Goal: Task Accomplishment & Management: Manage account settings

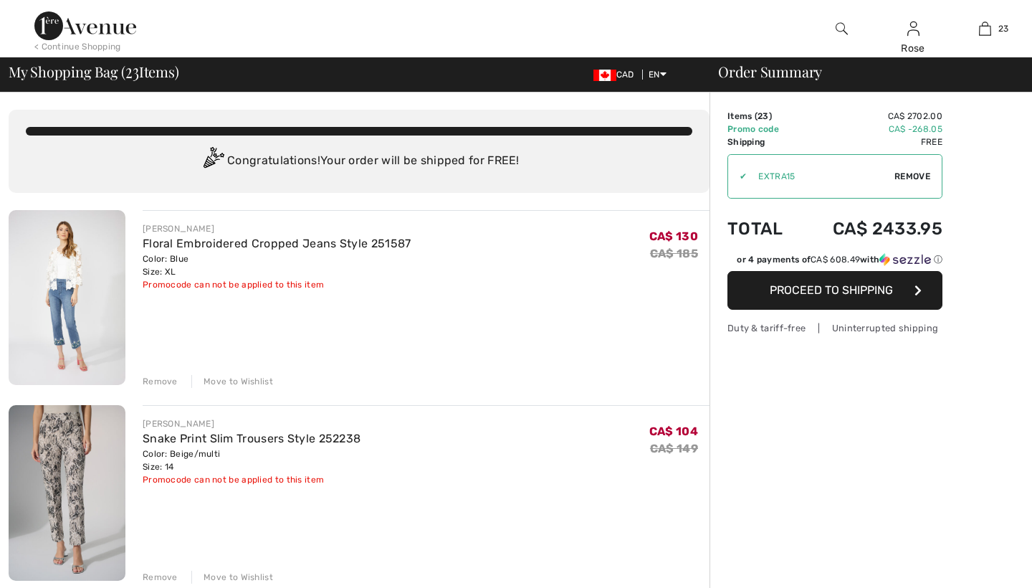
checkbox input "true"
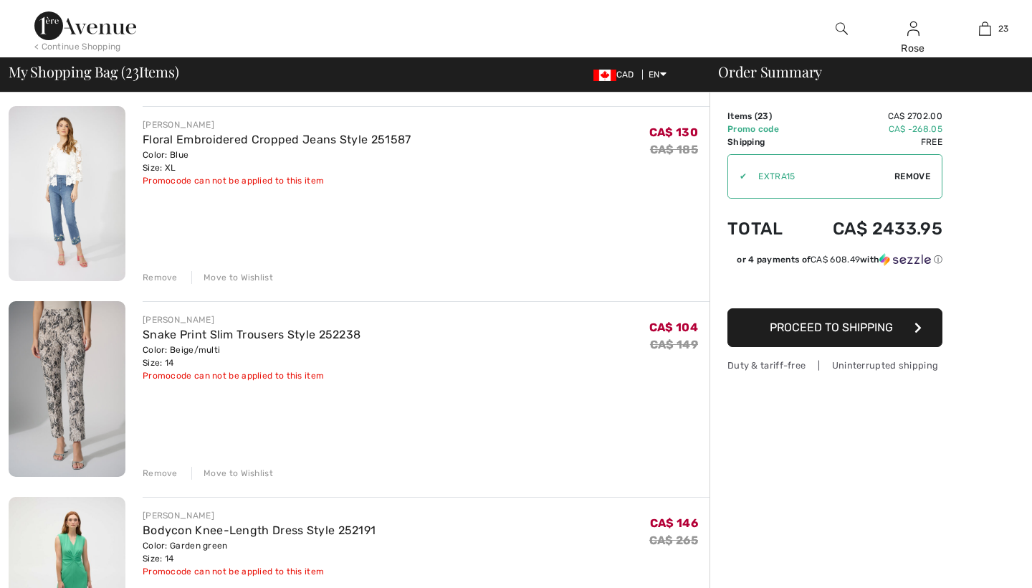
click at [219, 274] on div "Move to Wishlist" at bounding box center [232, 277] width 82 height 13
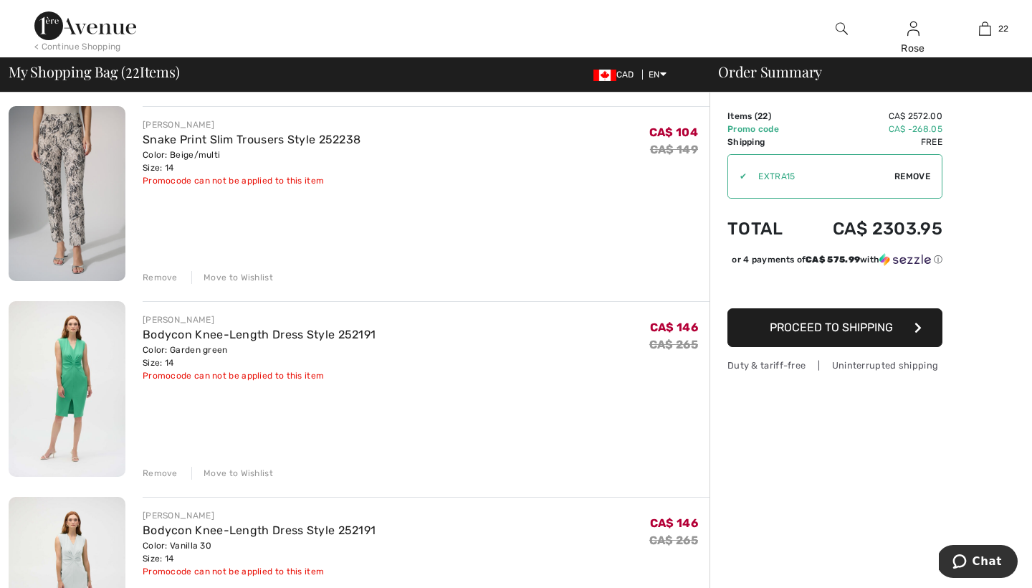
click at [220, 273] on div "Move to Wishlist" at bounding box center [232, 277] width 82 height 13
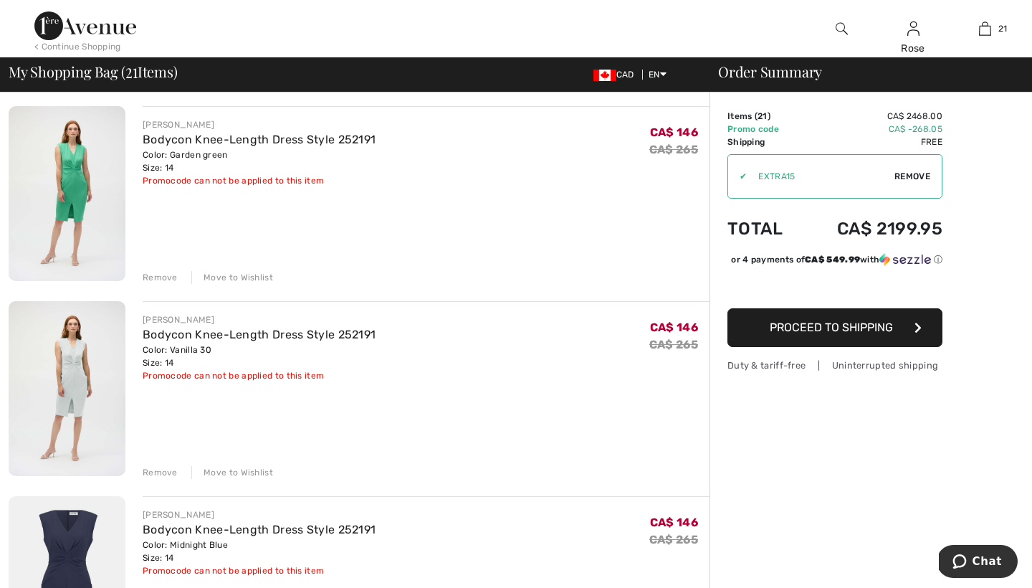
click at [231, 272] on div "Move to Wishlist" at bounding box center [232, 277] width 82 height 13
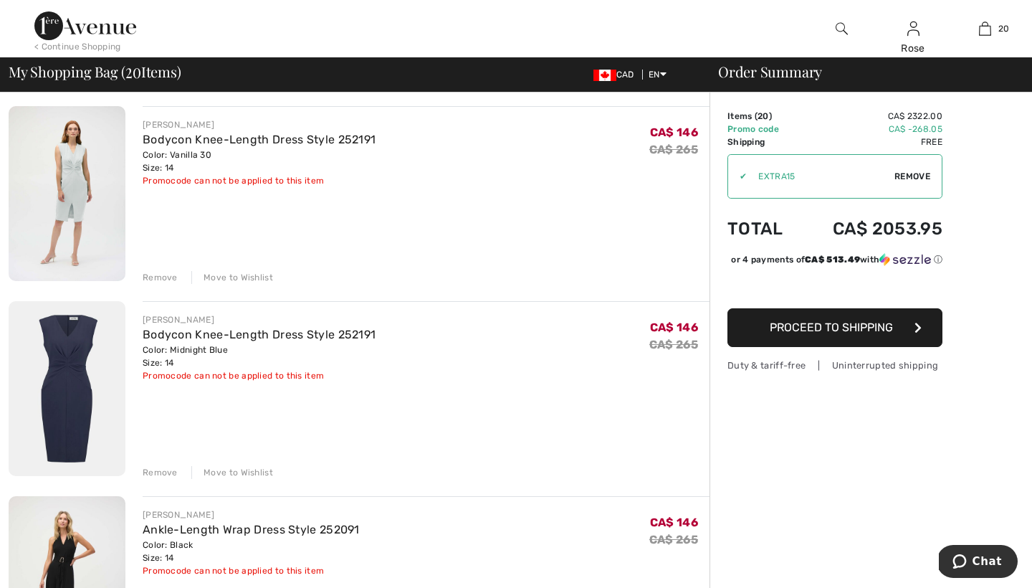
click at [240, 274] on div "Move to Wishlist" at bounding box center [232, 277] width 82 height 13
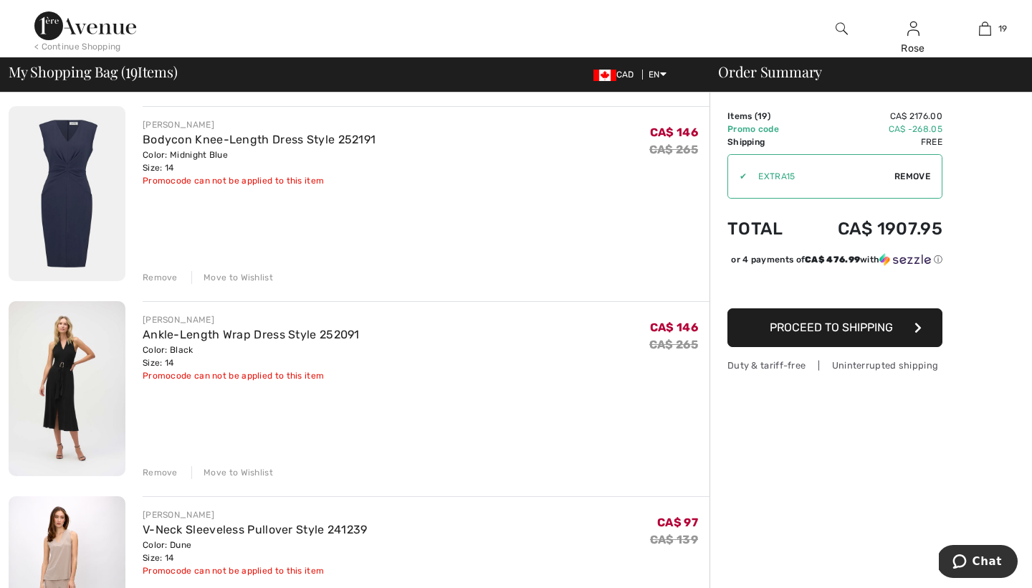
click at [240, 271] on div "Move to Wishlist" at bounding box center [232, 277] width 82 height 13
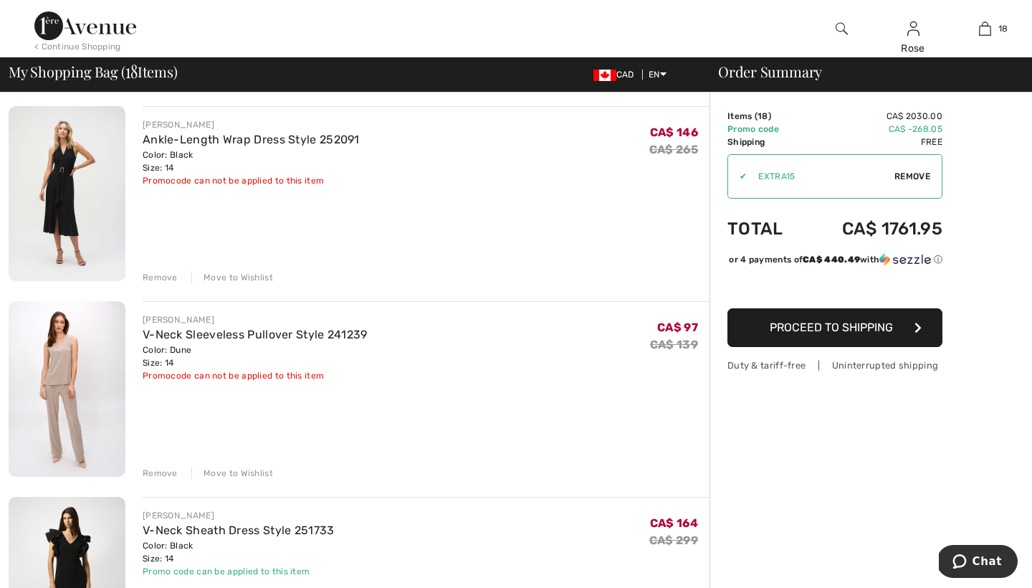
click at [241, 272] on div "Move to Wishlist" at bounding box center [232, 277] width 82 height 13
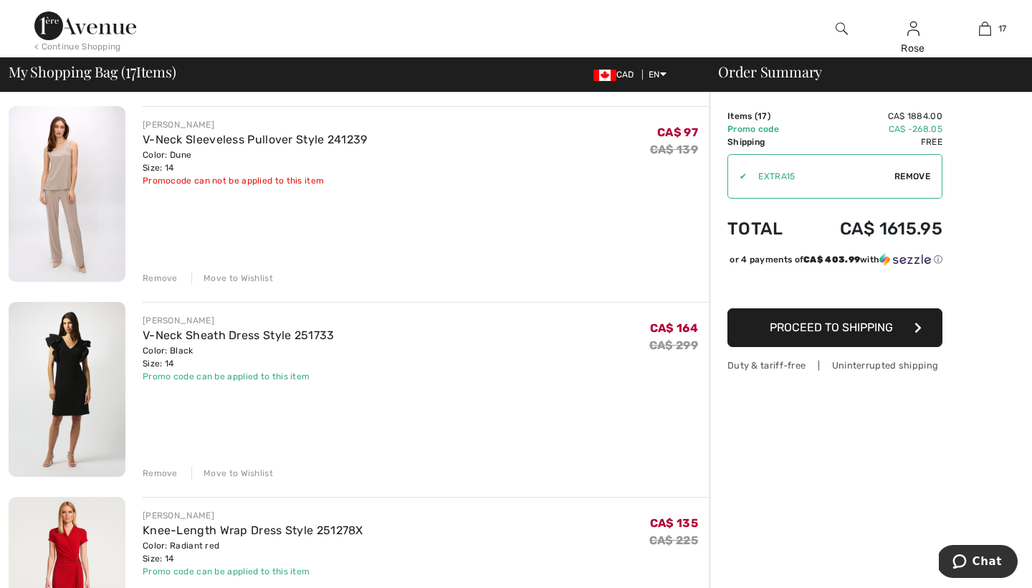
click at [157, 275] on div "Remove" at bounding box center [160, 278] width 35 height 13
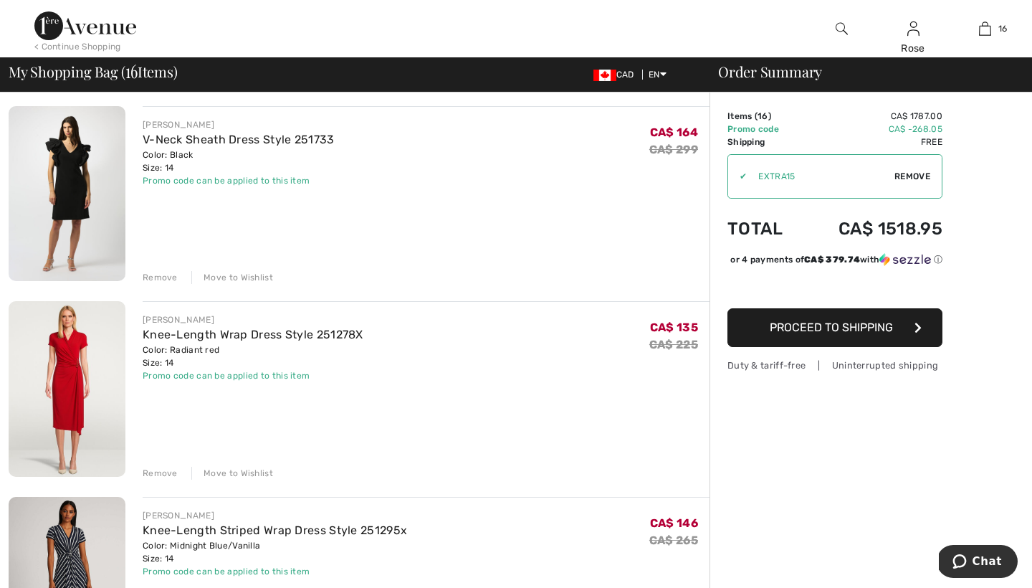
click at [245, 273] on div "Move to Wishlist" at bounding box center [232, 277] width 82 height 13
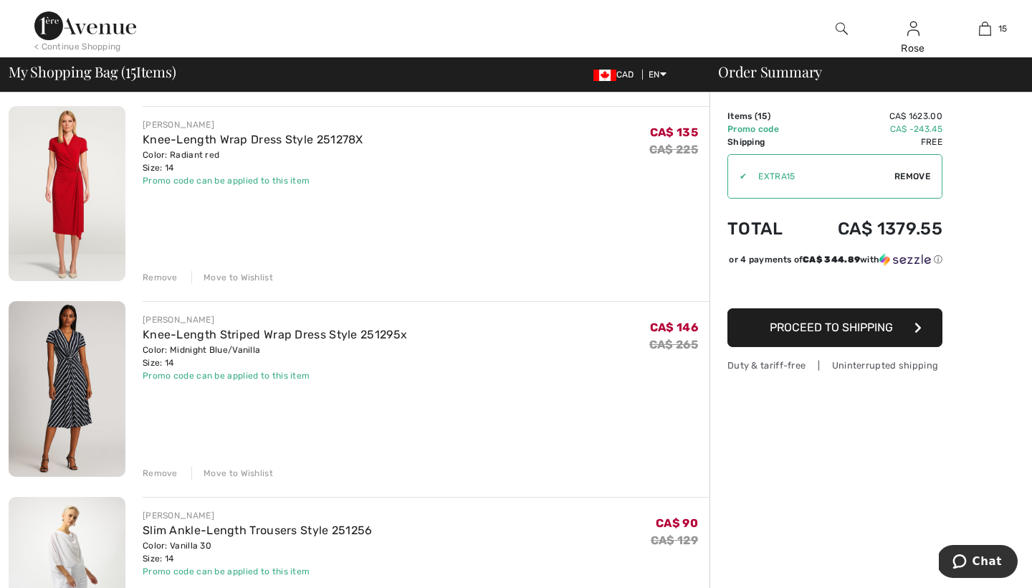
click at [245, 273] on div "Move to Wishlist" at bounding box center [232, 277] width 82 height 13
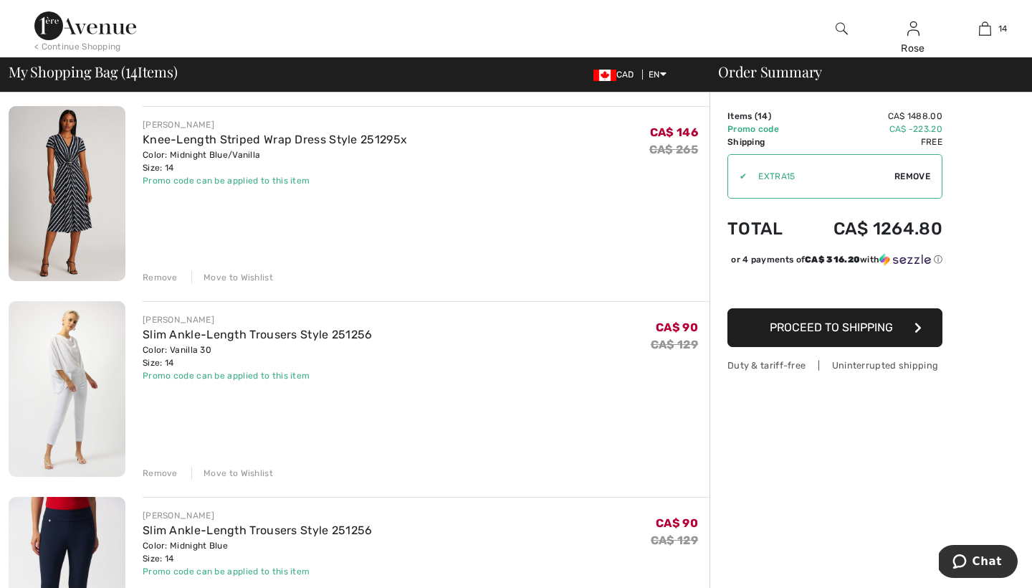
click at [245, 273] on div "Move to Wishlist" at bounding box center [232, 277] width 82 height 13
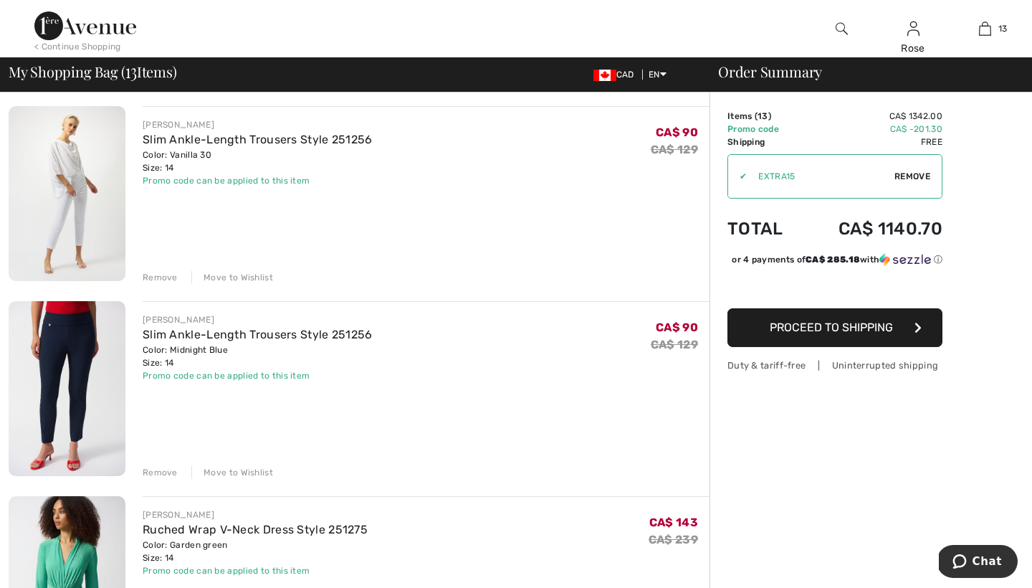
click at [245, 272] on div "Move to Wishlist" at bounding box center [232, 277] width 82 height 13
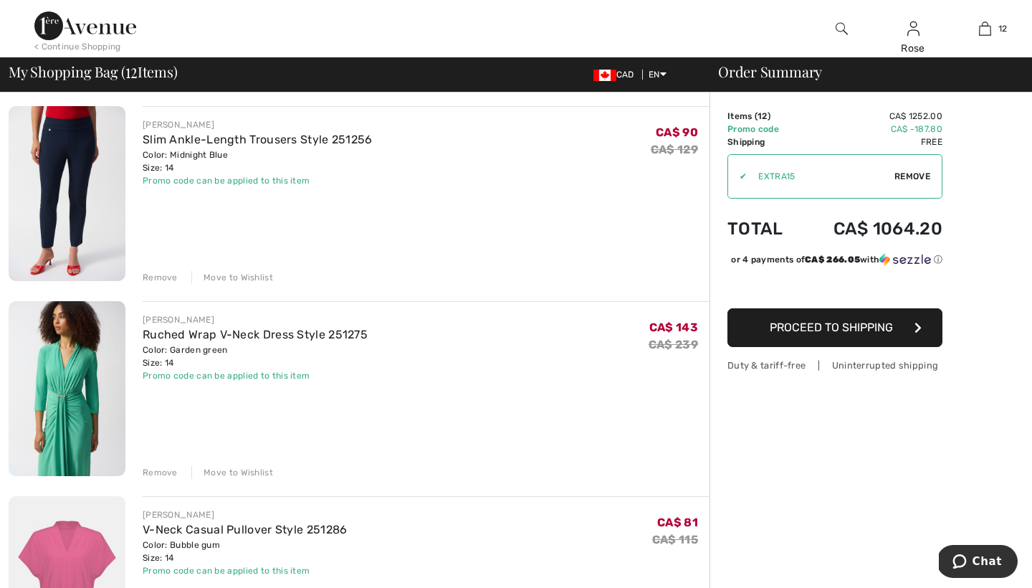
click at [245, 271] on div "Move to Wishlist" at bounding box center [232, 277] width 82 height 13
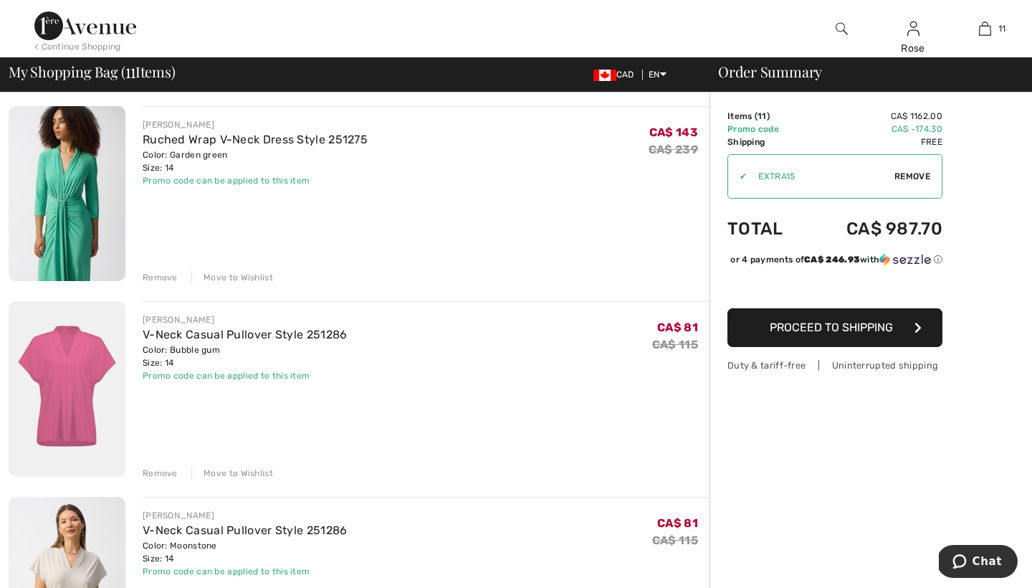
click at [245, 271] on div "Move to Wishlist" at bounding box center [232, 277] width 82 height 13
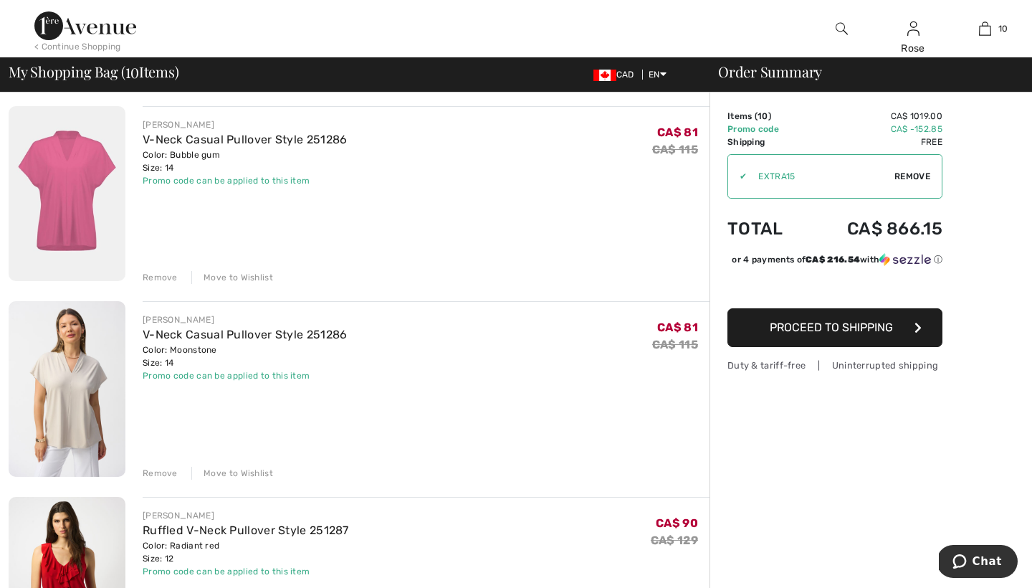
click at [158, 274] on div "Remove" at bounding box center [160, 277] width 35 height 13
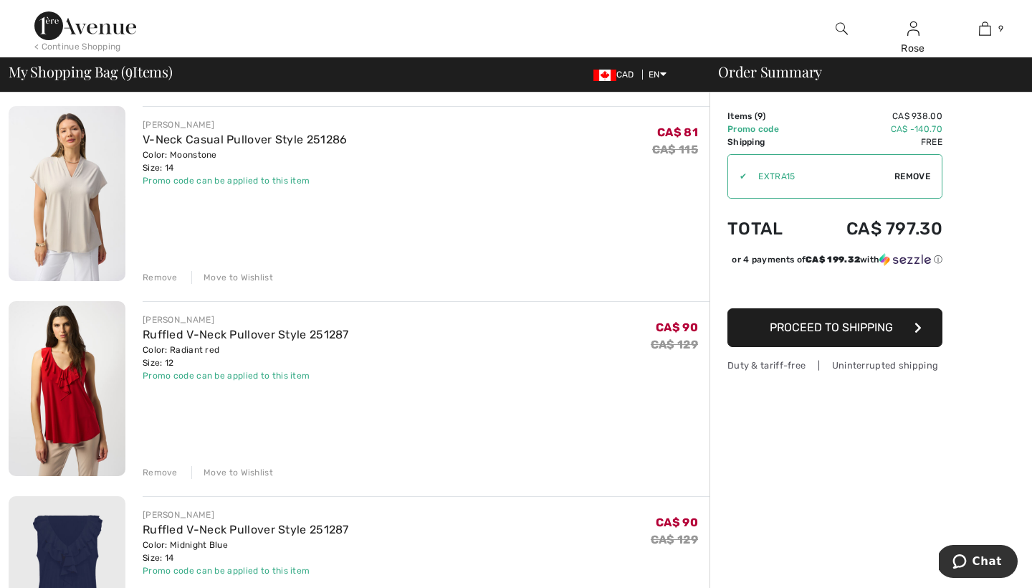
click at [159, 272] on div "Remove" at bounding box center [160, 277] width 35 height 13
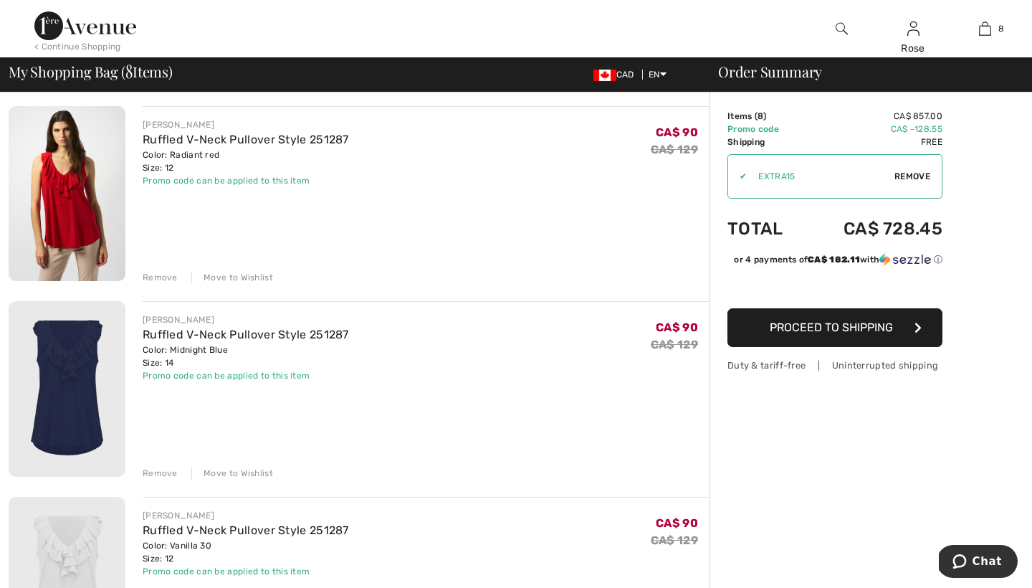
click at [244, 271] on div "Move to Wishlist" at bounding box center [232, 277] width 82 height 13
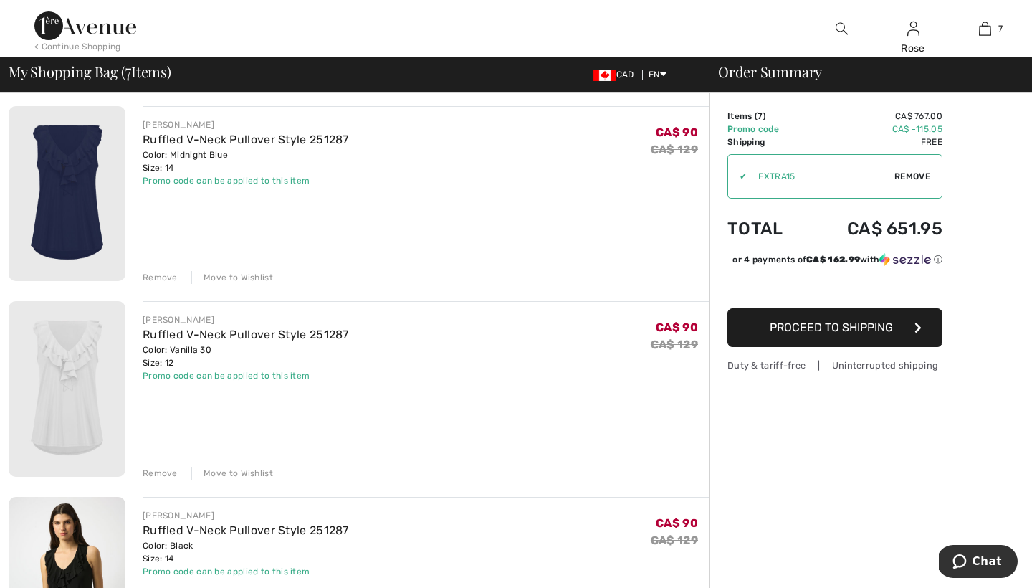
click at [244, 271] on div "Move to Wishlist" at bounding box center [232, 277] width 82 height 13
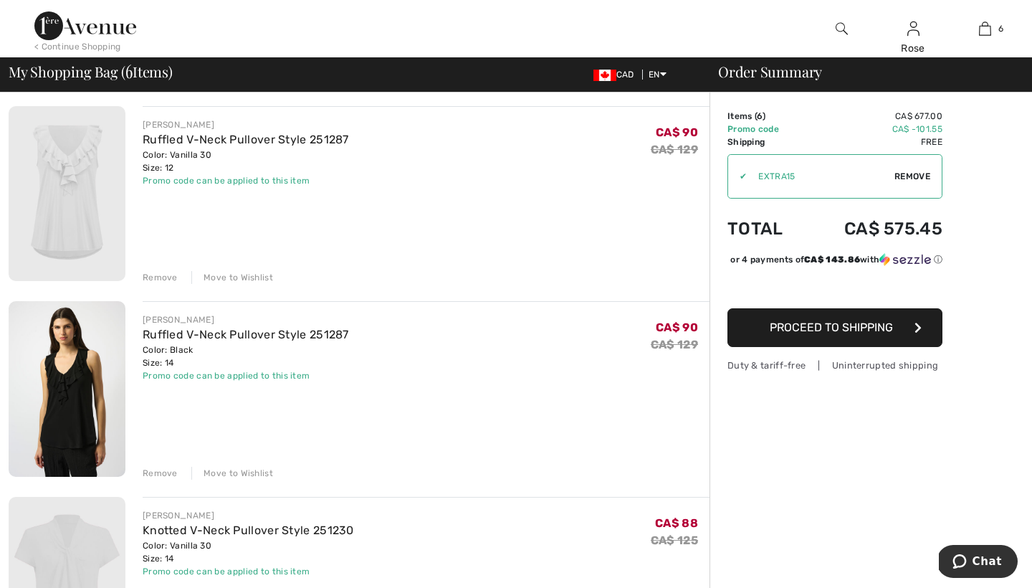
click at [244, 271] on div "Move to Wishlist" at bounding box center [232, 277] width 82 height 13
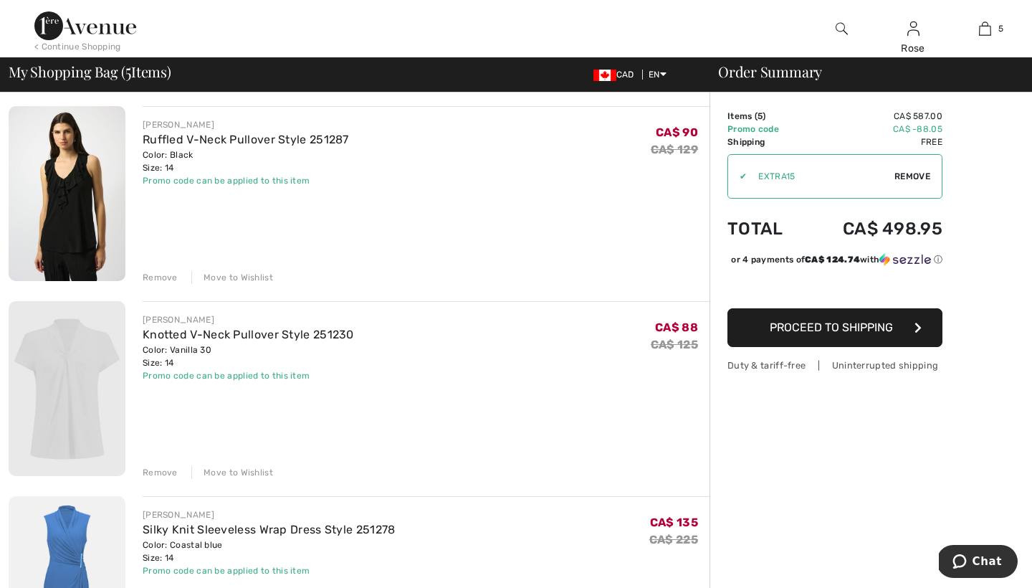
click at [155, 277] on div "Remove" at bounding box center [160, 277] width 35 height 13
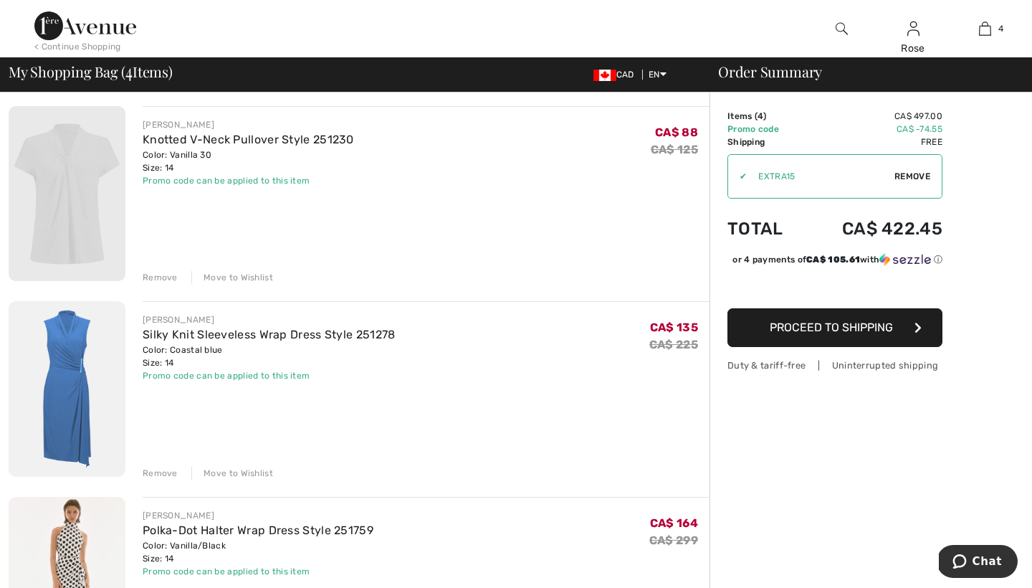
click at [234, 274] on div "Move to Wishlist" at bounding box center [232, 277] width 82 height 13
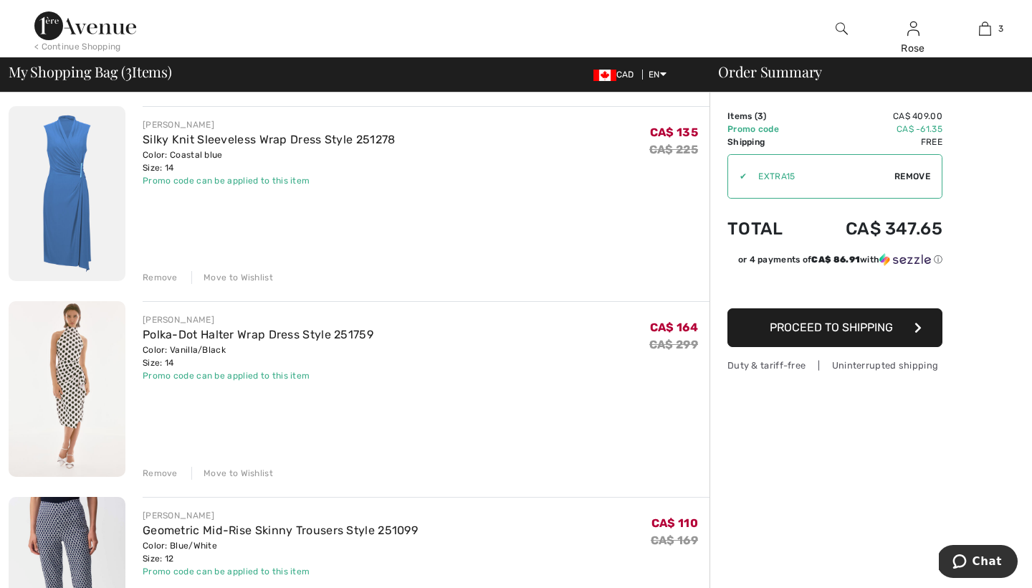
click at [234, 274] on div "Move to Wishlist" at bounding box center [232, 277] width 82 height 13
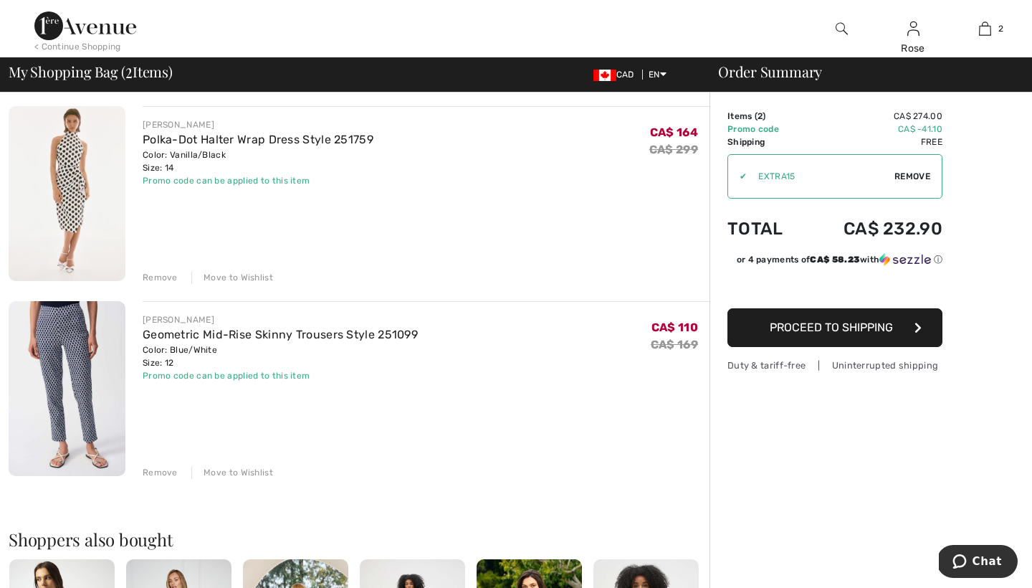
click at [164, 275] on div "Remove" at bounding box center [160, 277] width 35 height 13
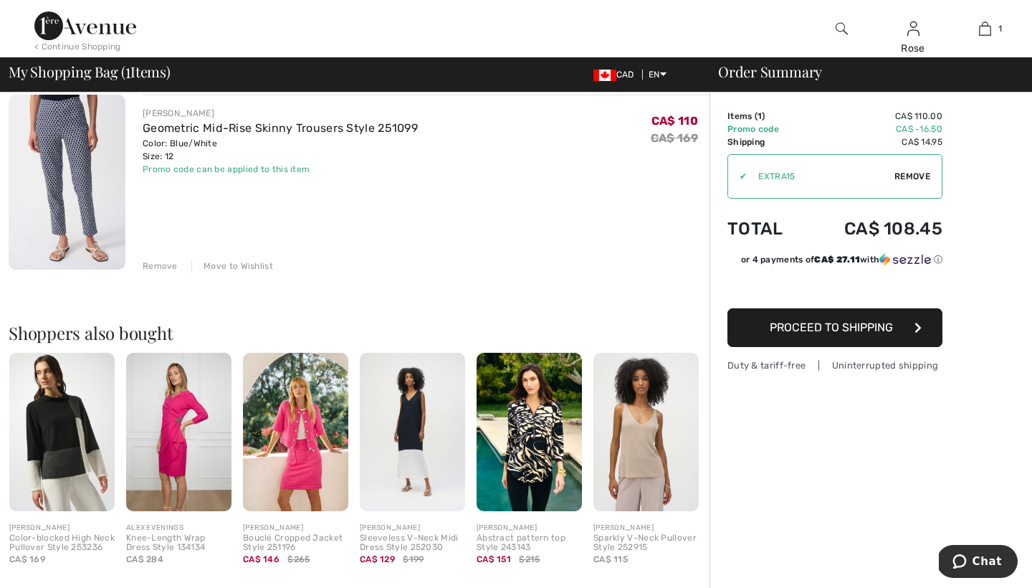
click at [232, 262] on div "Move to Wishlist" at bounding box center [232, 266] width 82 height 13
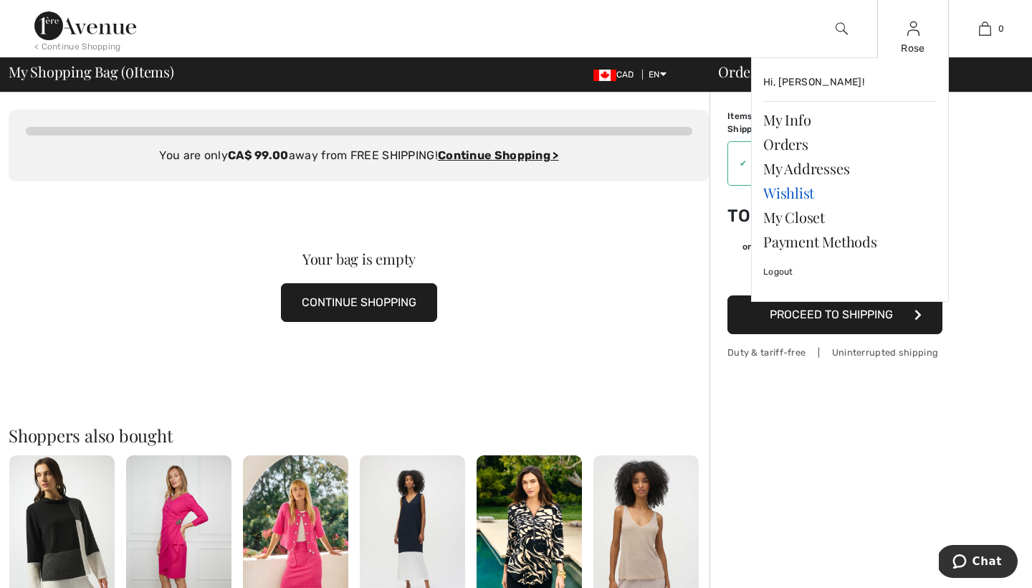
click at [777, 191] on link "Wishlist" at bounding box center [851, 193] width 174 height 24
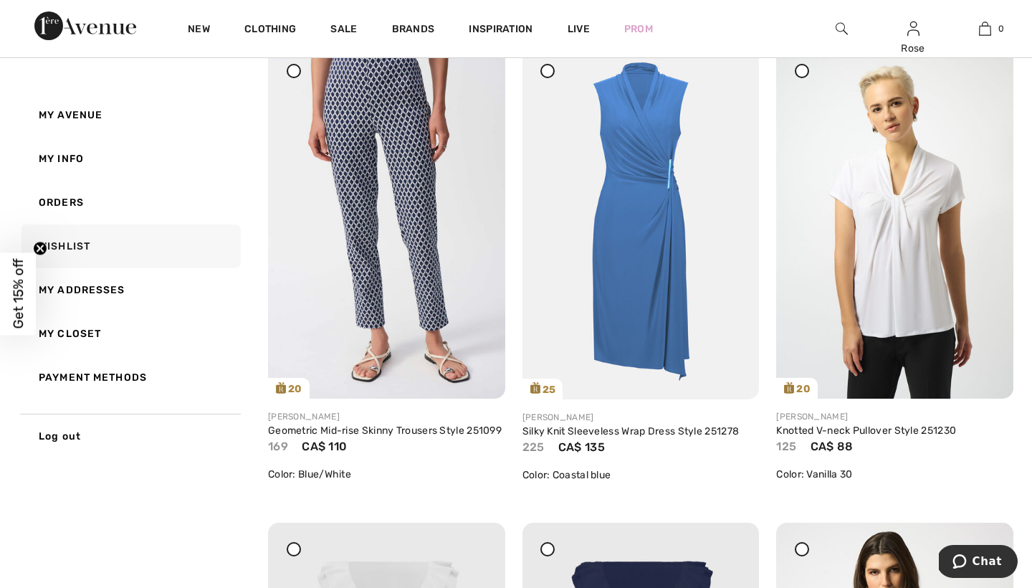
scroll to position [209, 0]
click at [985, 67] on icon at bounding box center [986, 71] width 9 height 10
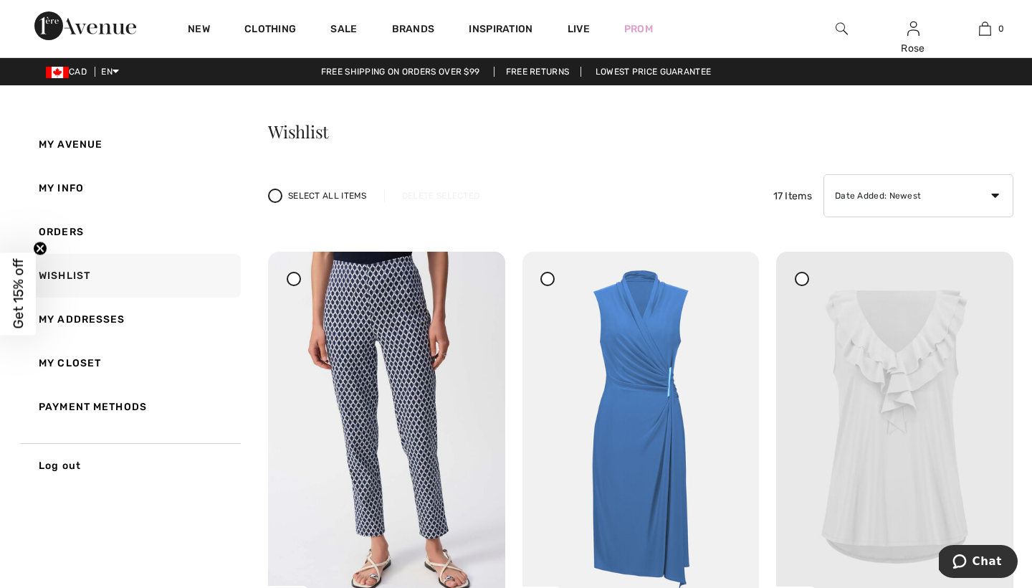
scroll to position [0, 0]
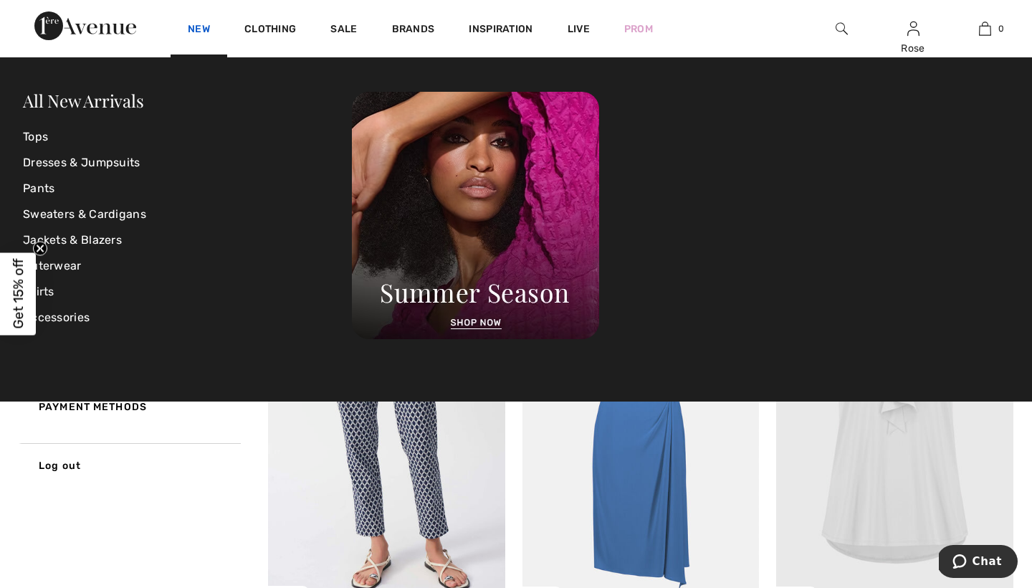
click at [198, 25] on link "New" at bounding box center [199, 30] width 22 height 15
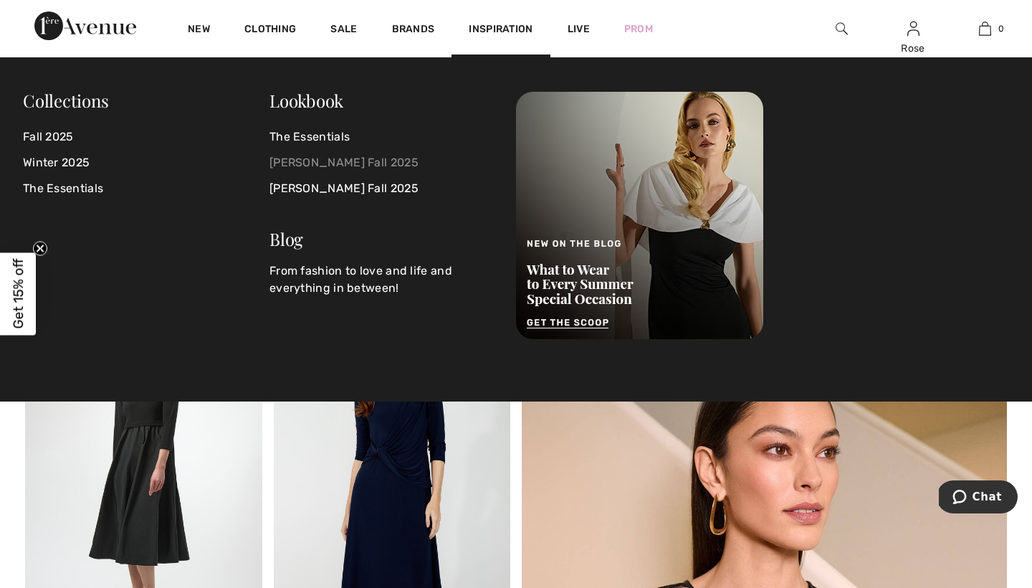
click at [396, 158] on link "[PERSON_NAME] Fall 2025" at bounding box center [384, 163] width 229 height 26
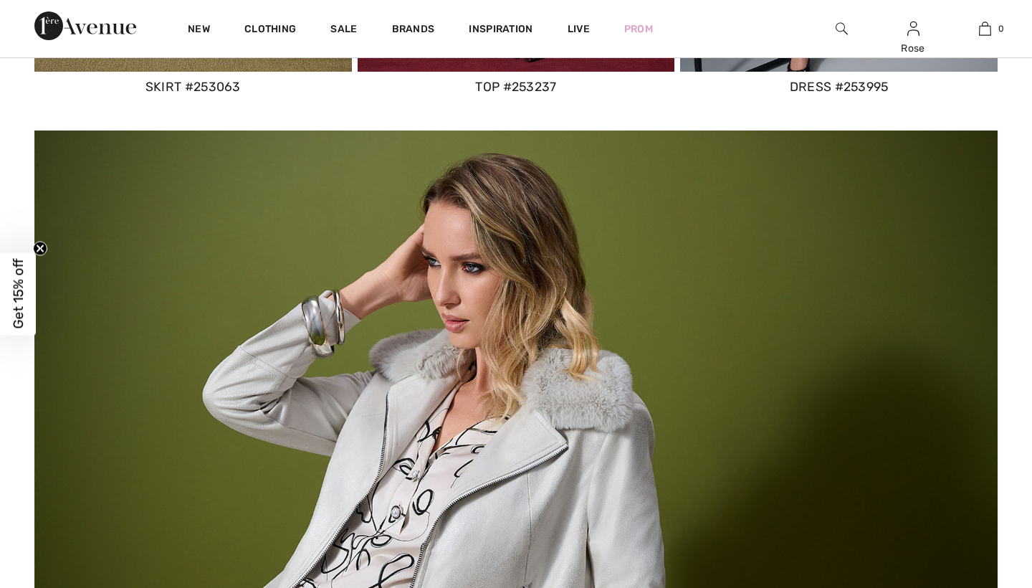
checkbox input "true"
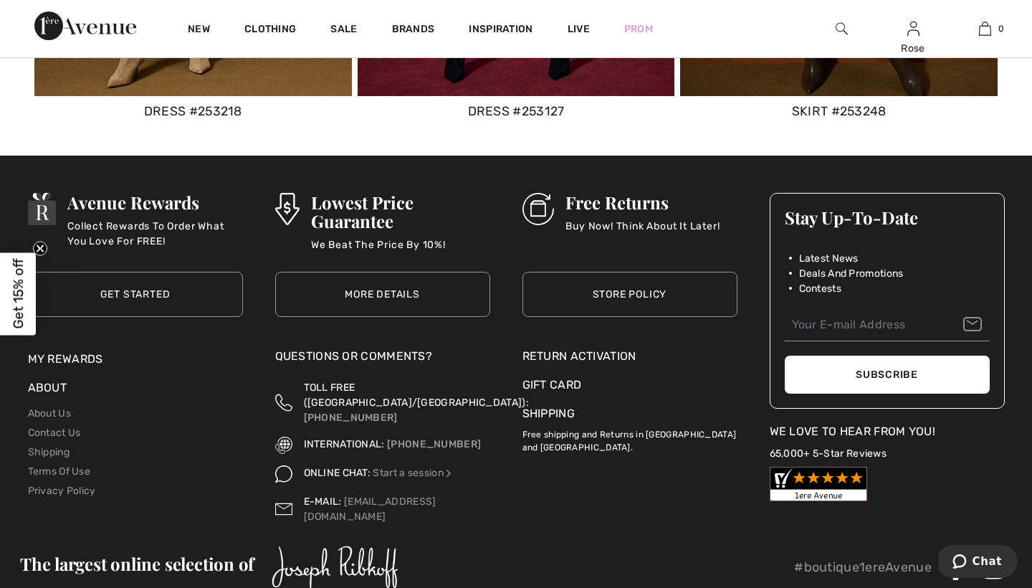
scroll to position [8036, 0]
